Goal: Task Accomplishment & Management: Manage account settings

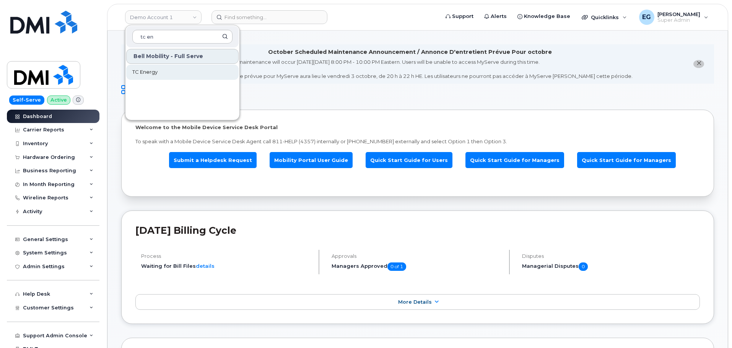
type input "tc en"
click at [156, 73] on span "TC Energy" at bounding box center [144, 72] width 25 height 8
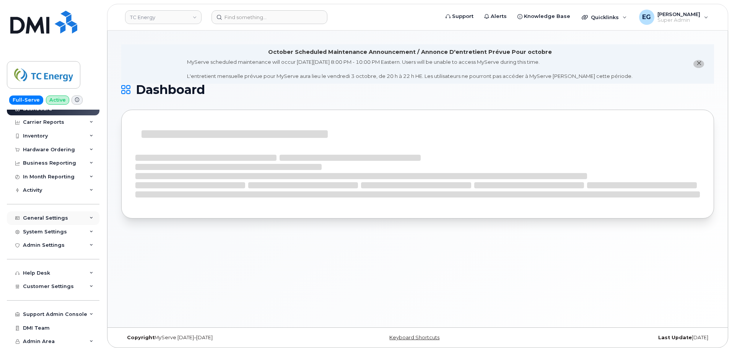
scroll to position [4, 0]
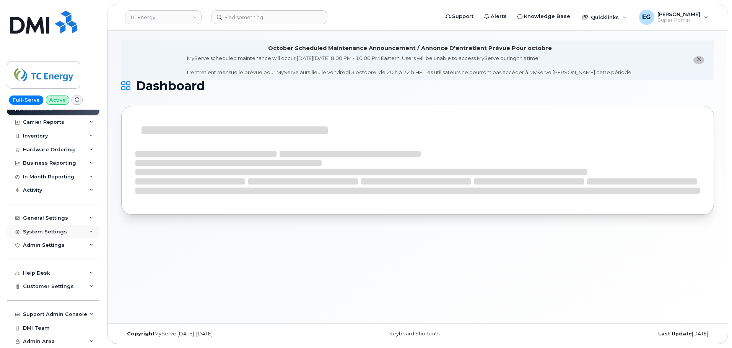
click at [63, 233] on div "System Settings" at bounding box center [45, 232] width 44 height 6
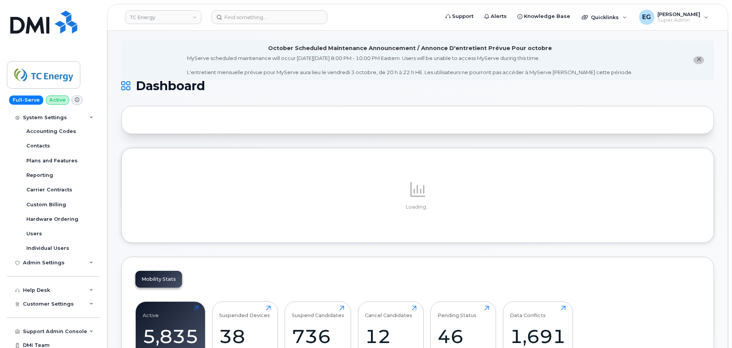
scroll to position [122, 0]
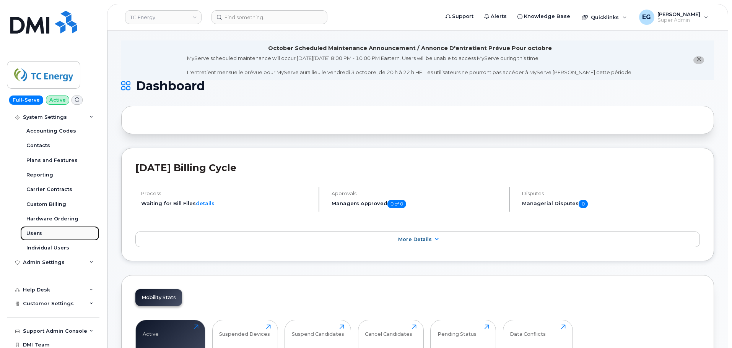
click at [39, 234] on div "Users" at bounding box center [34, 233] width 16 height 7
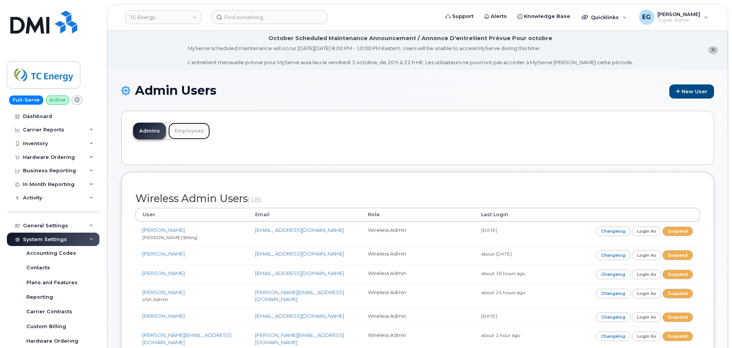
click at [190, 131] on link "Employees" at bounding box center [189, 131] width 42 height 17
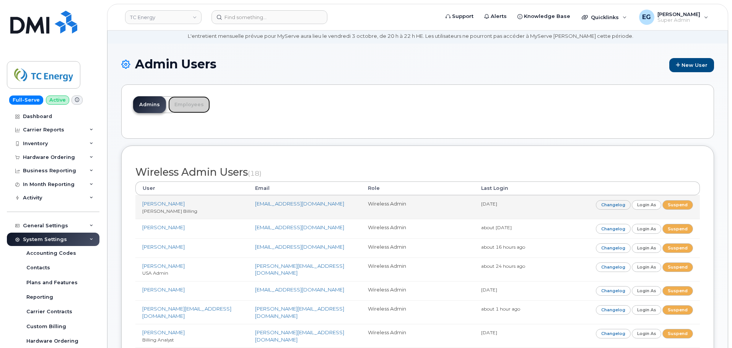
scroll to position [38, 0]
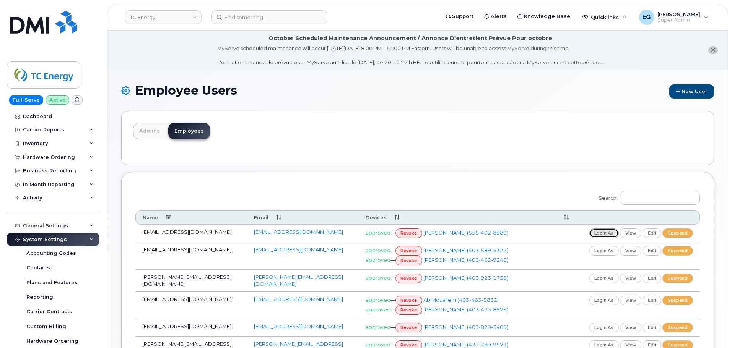
click at [607, 234] on link "login as" at bounding box center [604, 234] width 30 height 10
